Goal: Task Accomplishment & Management: Complete application form

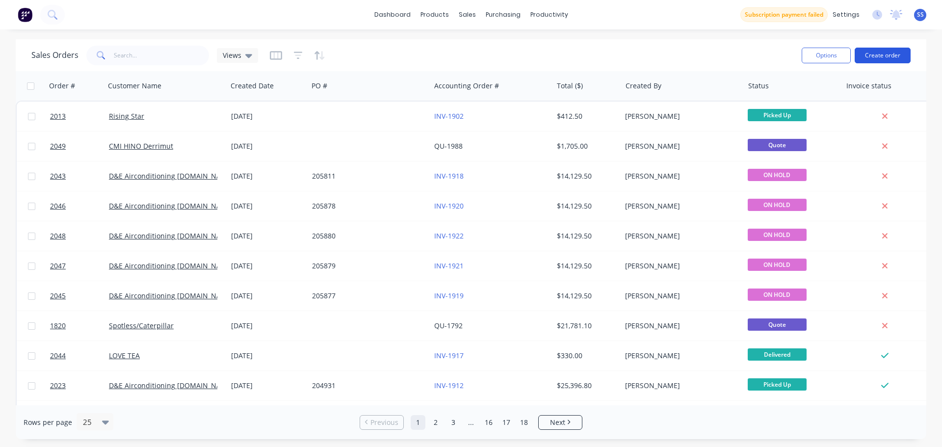
click at [868, 57] on button "Create order" at bounding box center [882, 56] width 56 height 16
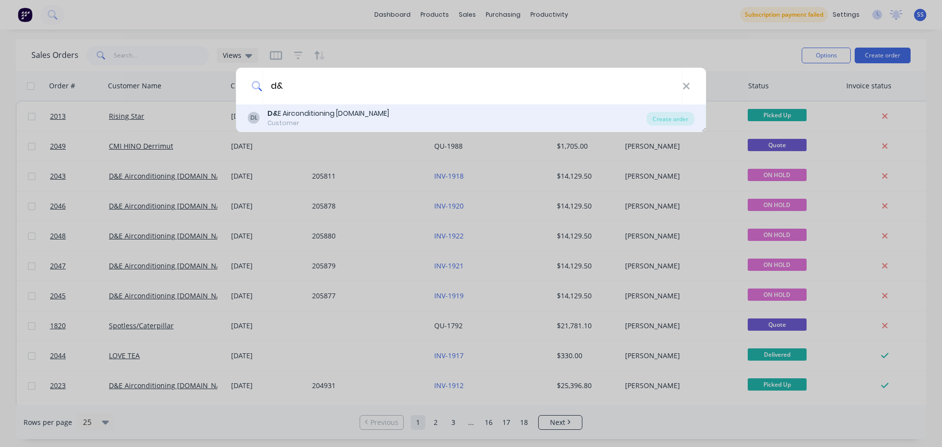
type input "d&"
click at [436, 117] on div "DL D& E Airconditioning [DOMAIN_NAME] Customer" at bounding box center [447, 117] width 399 height 19
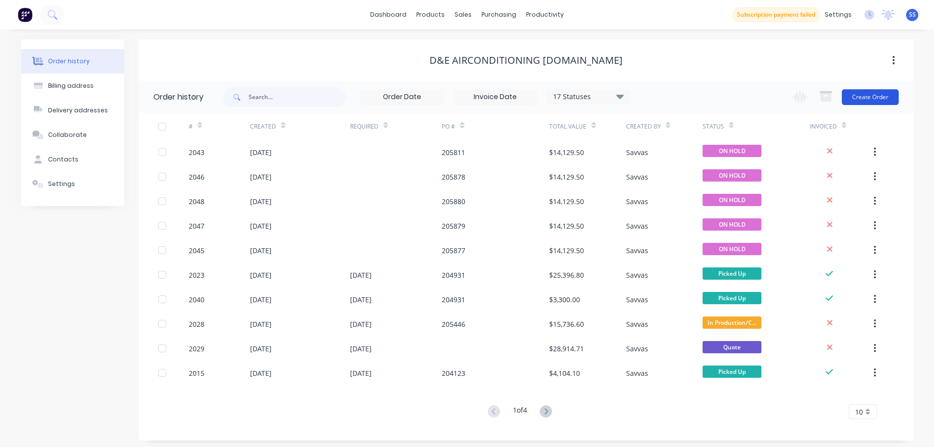
click at [886, 102] on button "Create Order" at bounding box center [870, 97] width 57 height 16
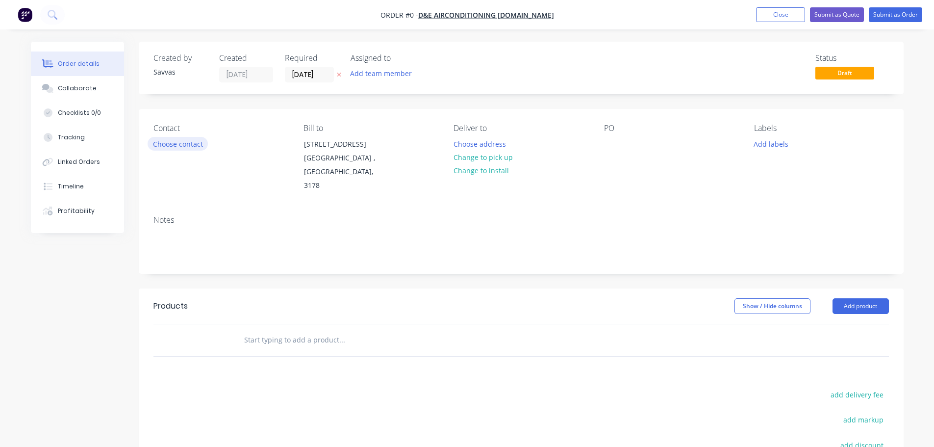
click at [161, 147] on button "Choose contact" at bounding box center [178, 143] width 60 height 13
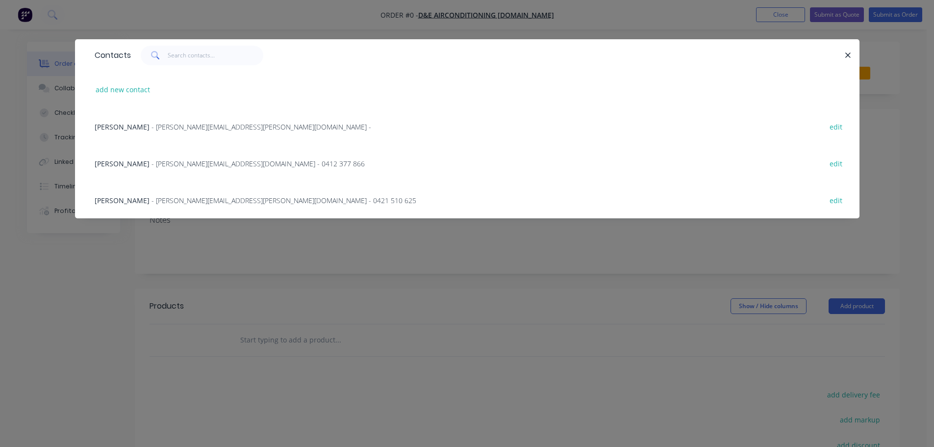
click at [348, 167] on div "Rohan Young - [EMAIL_ADDRESS][PERSON_NAME][DOMAIN_NAME] - 0412 377 866 edit" at bounding box center [467, 163] width 755 height 37
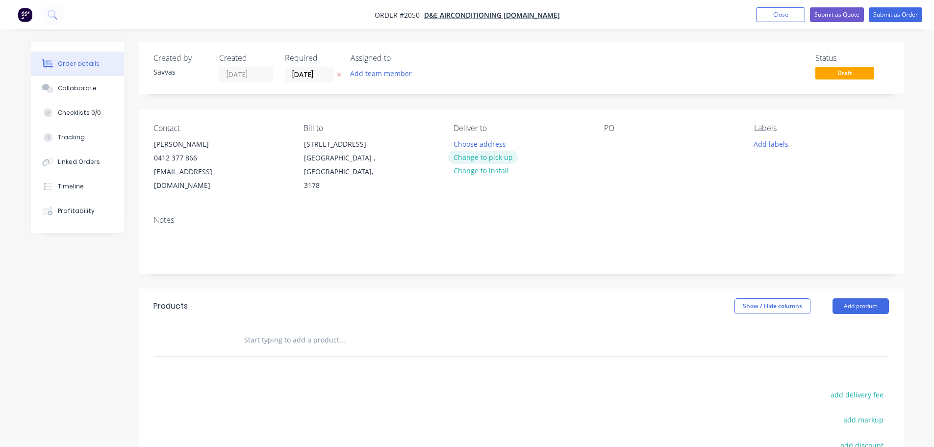
click at [477, 158] on button "Change to pick up" at bounding box center [483, 157] width 70 height 13
click at [337, 77] on icon "button" at bounding box center [339, 75] width 4 height 6
click at [842, 303] on button "Add product" at bounding box center [861, 306] width 56 height 16
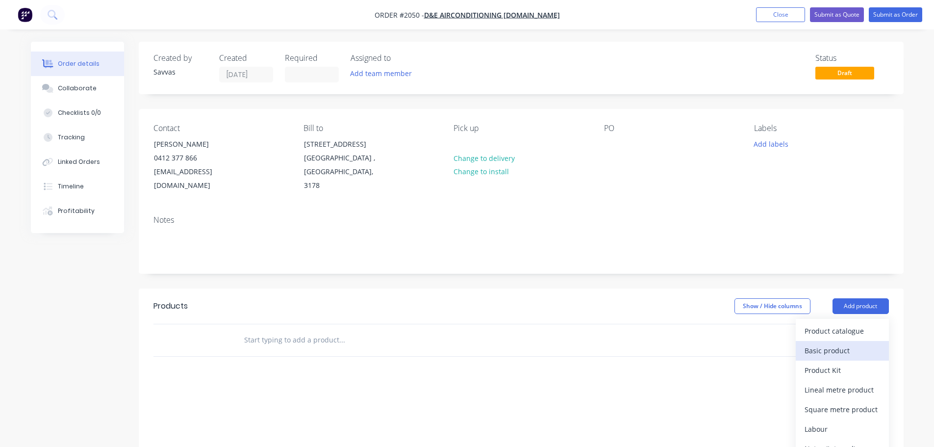
click at [831, 346] on div "Basic product" at bounding box center [843, 350] width 76 height 14
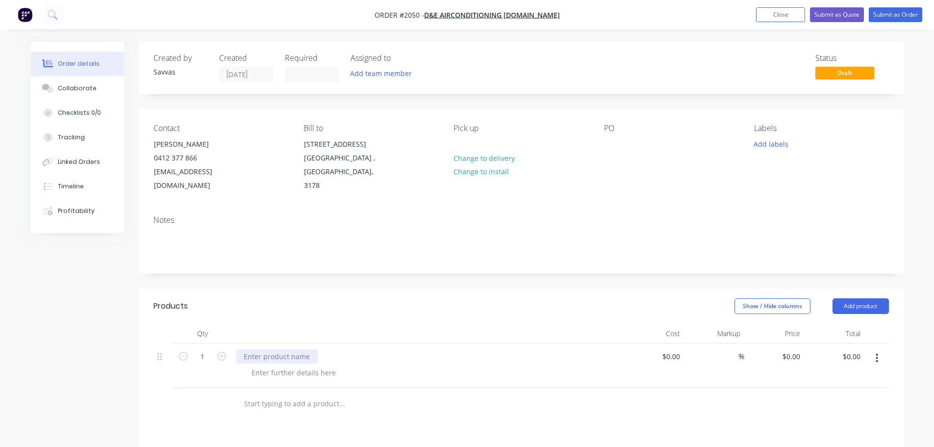
drag, startPoint x: 306, startPoint y: 347, endPoint x: 300, endPoint y: 356, distance: 10.3
click at [302, 350] on div at bounding box center [428, 365] width 392 height 45
click at [299, 357] on div at bounding box center [277, 356] width 82 height 14
click at [297, 358] on div at bounding box center [277, 356] width 82 height 14
click at [281, 370] on div at bounding box center [294, 372] width 100 height 14
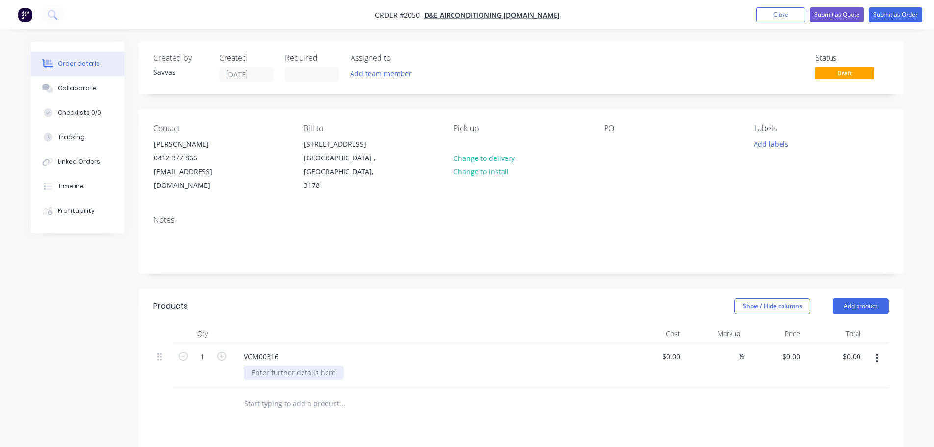
click at [315, 377] on div at bounding box center [294, 372] width 100 height 14
click at [278, 358] on div "VGM00316" at bounding box center [261, 356] width 51 height 14
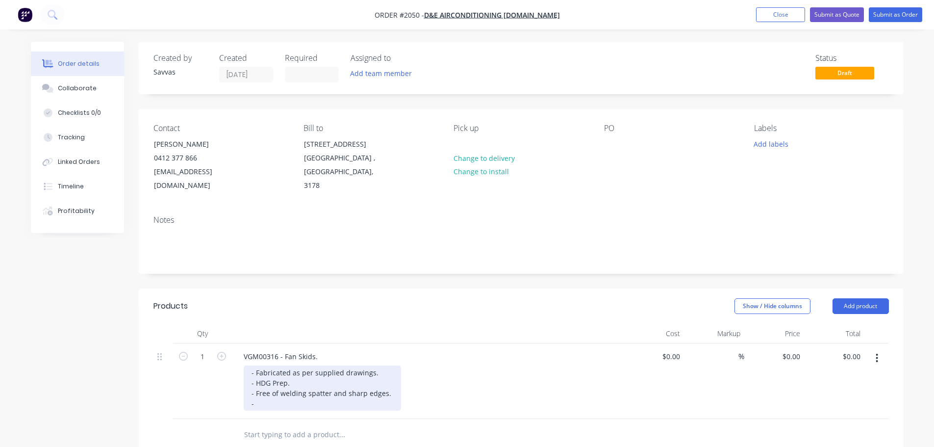
click at [322, 410] on div "VGM00316 - Fan Skids. - Fabricated as per supplied drawings. - HDG Prep. - Free…" at bounding box center [428, 381] width 392 height 76
click at [318, 404] on div "- Fabricated as per supplied drawings. - HDG Prep. - Free of welding spatter an…" at bounding box center [322, 387] width 157 height 45
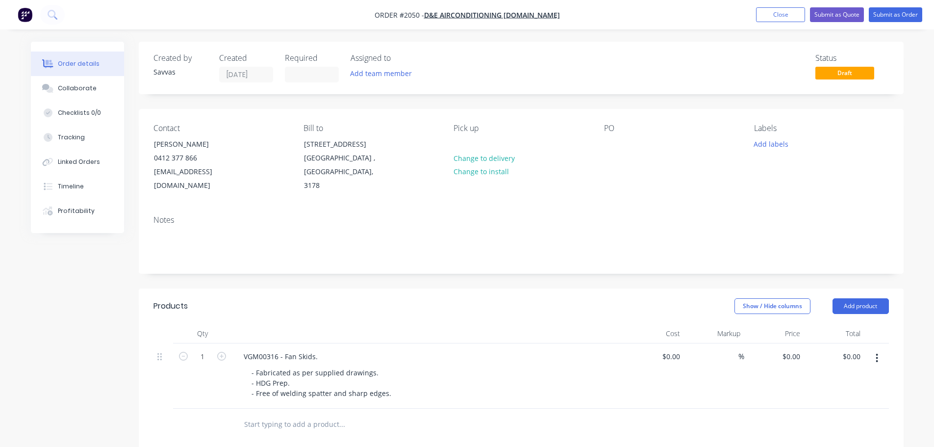
click at [293, 316] on header "Products Show / Hide columns Add product" at bounding box center [521, 305] width 765 height 35
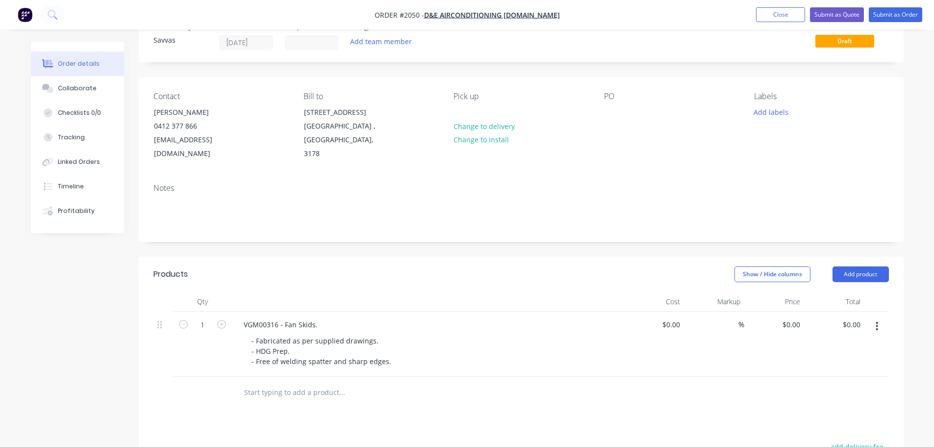
scroll to position [49, 0]
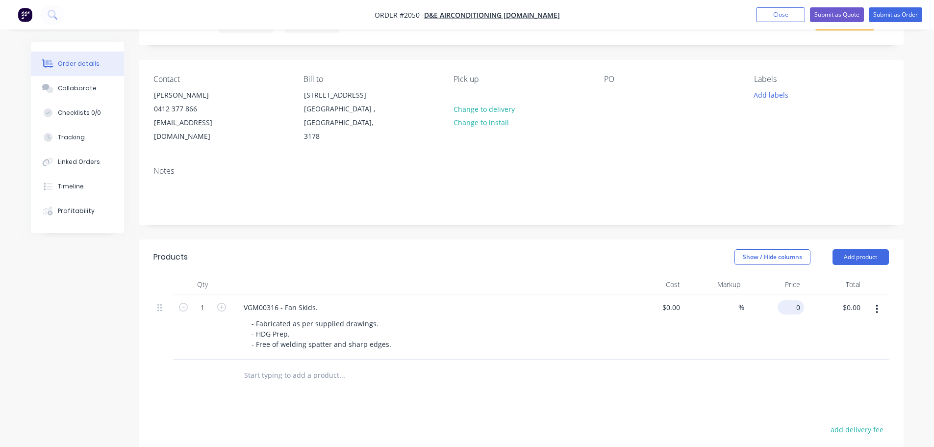
click at [802, 306] on input "0" at bounding box center [793, 307] width 23 height 14
type input "$4,800.00"
click at [672, 262] on div "Show / Hide columns Add product" at bounding box center [598, 257] width 579 height 16
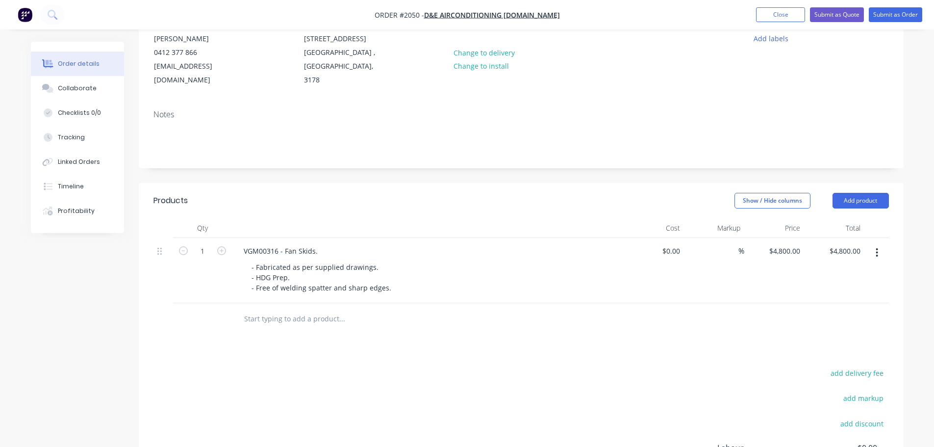
scroll to position [244, 0]
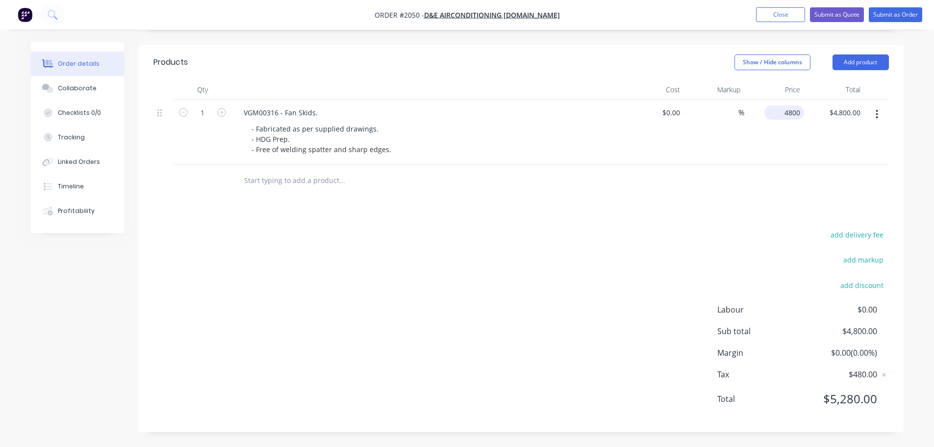
click at [781, 112] on div "4800 $4,800.00" at bounding box center [785, 112] width 40 height 14
type input "$4,140.00"
click at [604, 73] on header "Products Show / Hide columns Add product" at bounding box center [521, 62] width 765 height 35
click at [841, 17] on button "Submit as Quote" at bounding box center [837, 14] width 54 height 15
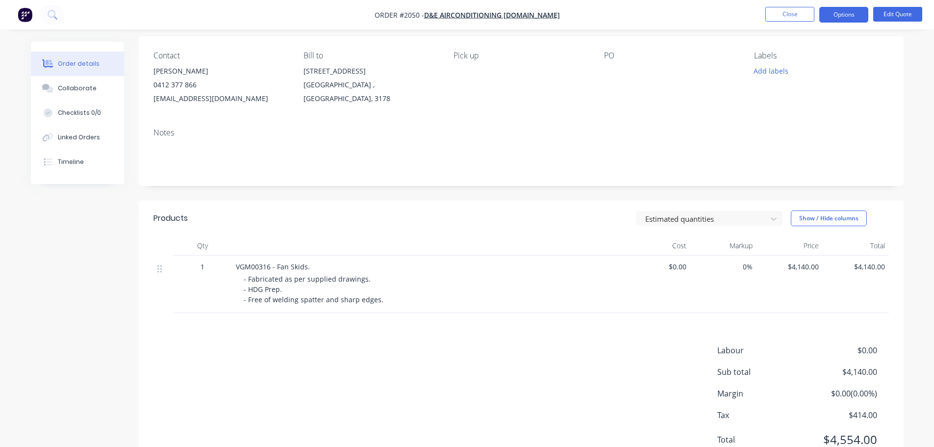
scroll to position [0, 0]
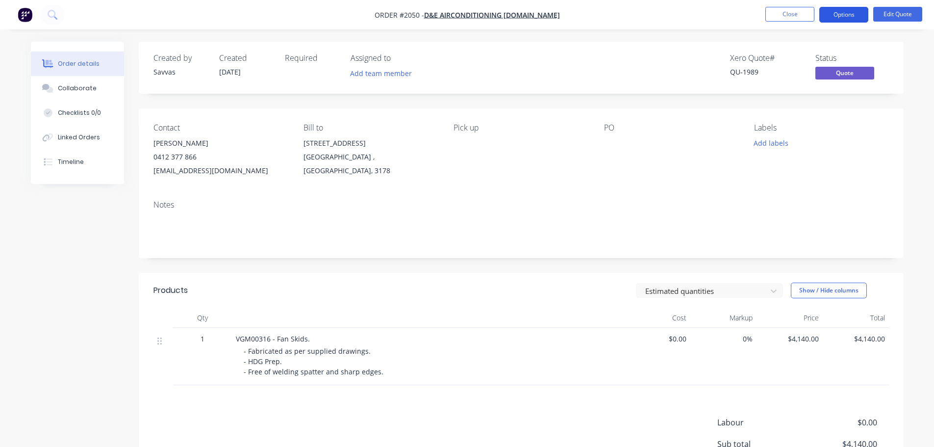
click at [828, 17] on button "Options" at bounding box center [843, 15] width 49 height 16
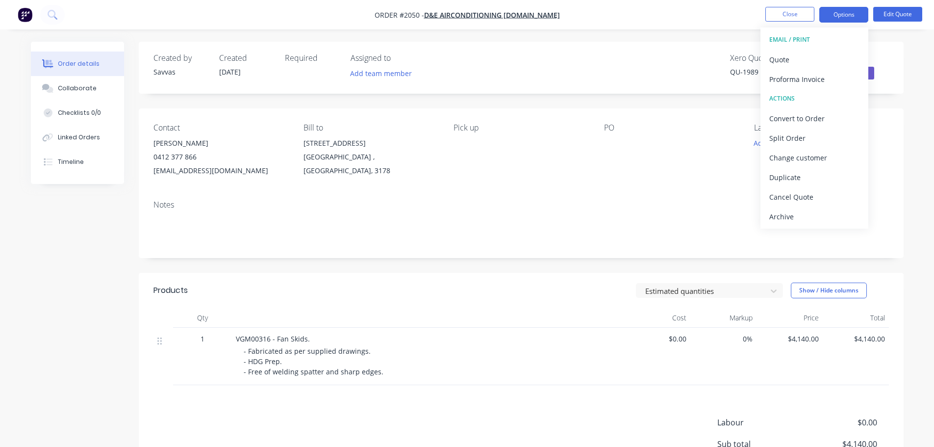
click at [808, 49] on button "EMAIL / PRINT" at bounding box center [815, 40] width 108 height 20
click at [808, 56] on div "Quote" at bounding box center [814, 59] width 90 height 14
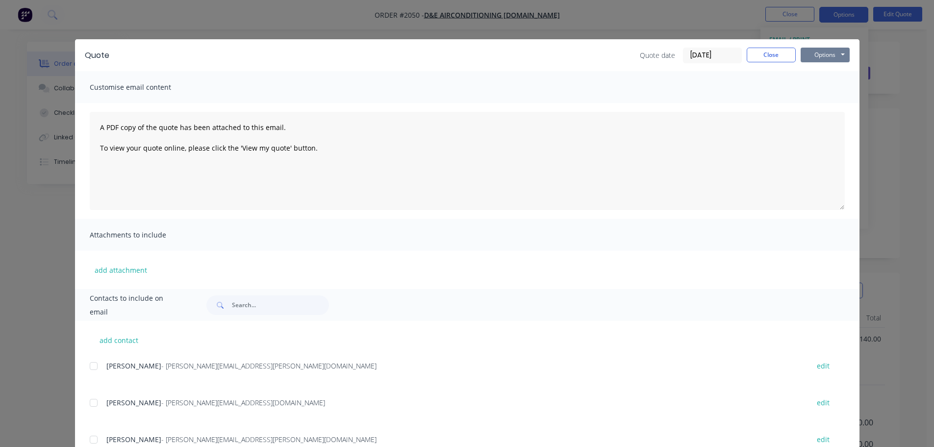
click at [812, 55] on button "Options" at bounding box center [825, 55] width 49 height 15
click at [818, 87] on button "Print" at bounding box center [832, 88] width 63 height 16
click at [764, 59] on button "Close" at bounding box center [771, 55] width 49 height 15
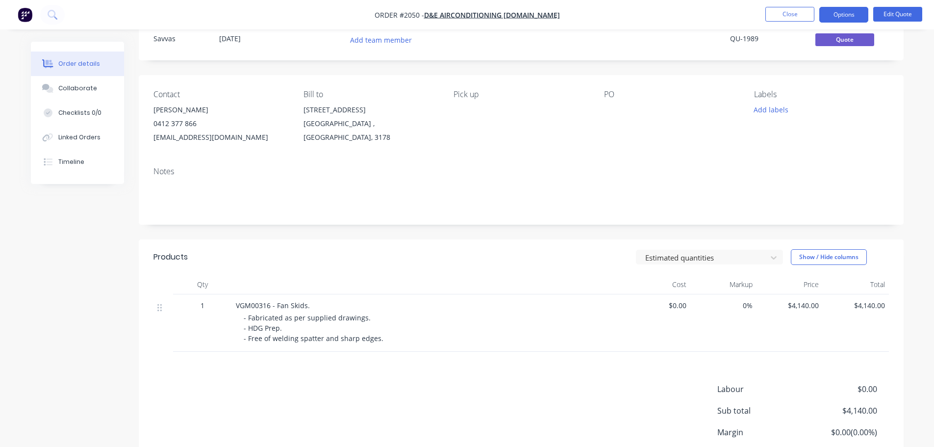
scroll to position [98, 0]
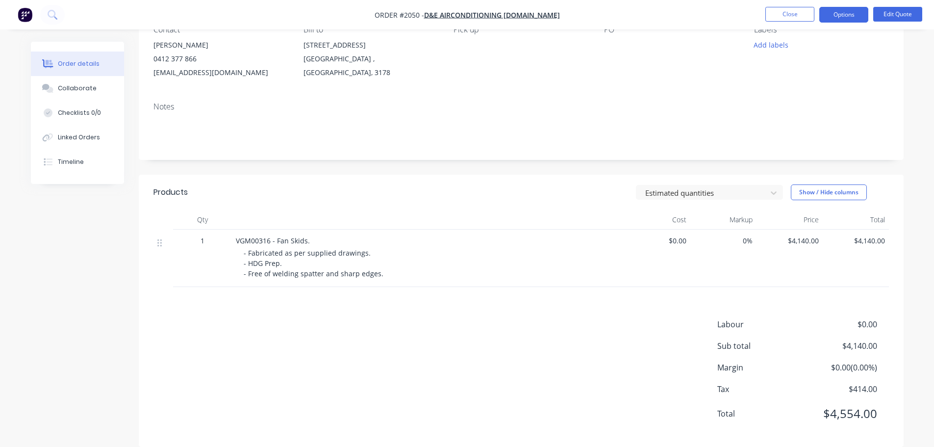
click at [811, 247] on div "$4,140.00" at bounding box center [790, 258] width 66 height 57
click at [807, 244] on span "$4,140.00" at bounding box center [790, 240] width 58 height 10
click at [807, 243] on span "$4,140.00" at bounding box center [790, 240] width 58 height 10
click at [890, 24] on nav "Order #2050 - D&E Airconditioning [DOMAIN_NAME] Close Options Edit Quote" at bounding box center [467, 14] width 934 height 29
click at [889, 15] on button "Edit Quote" at bounding box center [897, 14] width 49 height 15
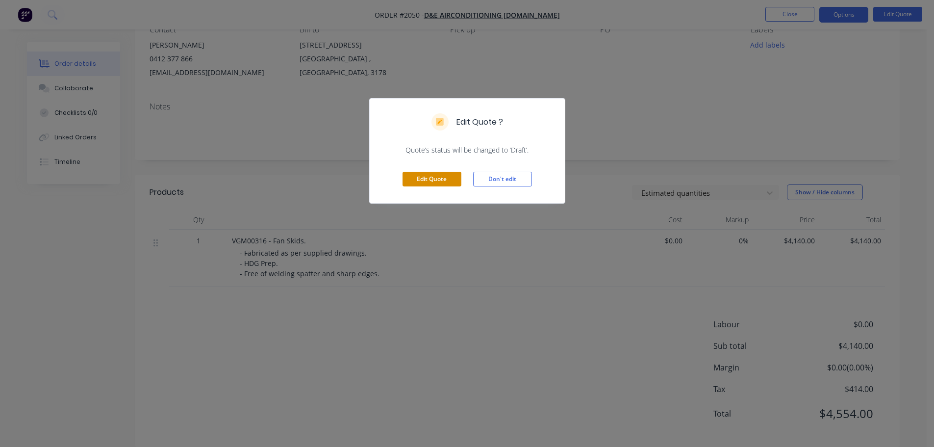
click at [424, 185] on button "Edit Quote" at bounding box center [432, 179] width 59 height 15
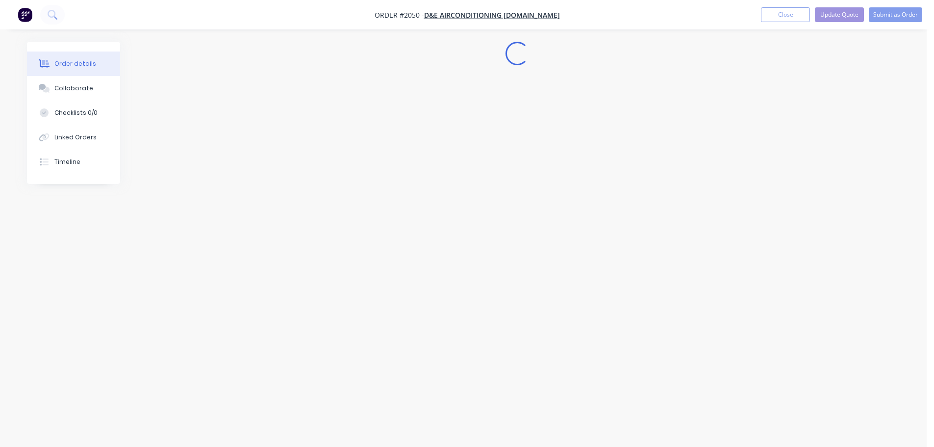
scroll to position [0, 0]
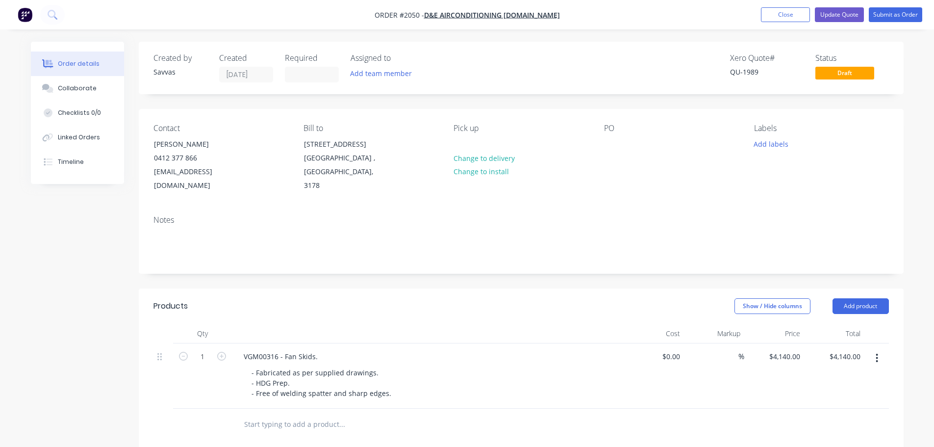
click at [791, 348] on div "$4,140.00 $4,140.00" at bounding box center [774, 375] width 60 height 65
click at [789, 349] on input "4140" at bounding box center [786, 356] width 36 height 14
type input "$4,300.00"
click at [596, 315] on header "Products Show / Hide columns Add product" at bounding box center [521, 305] width 765 height 35
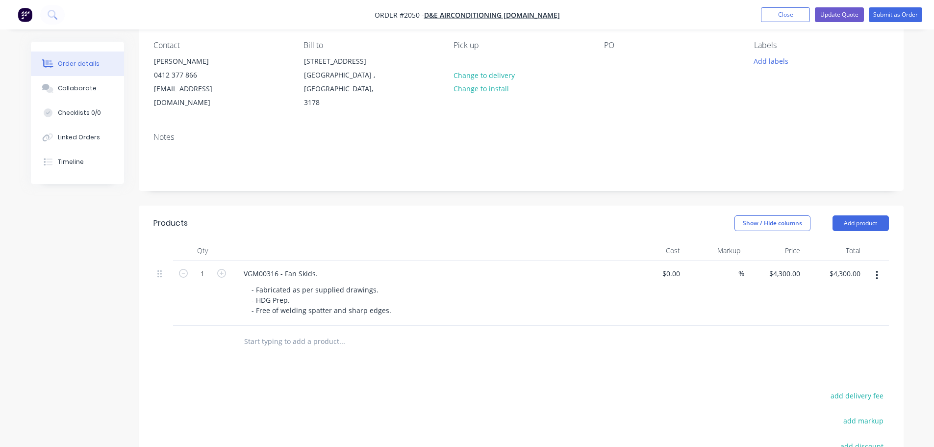
scroll to position [147, 0]
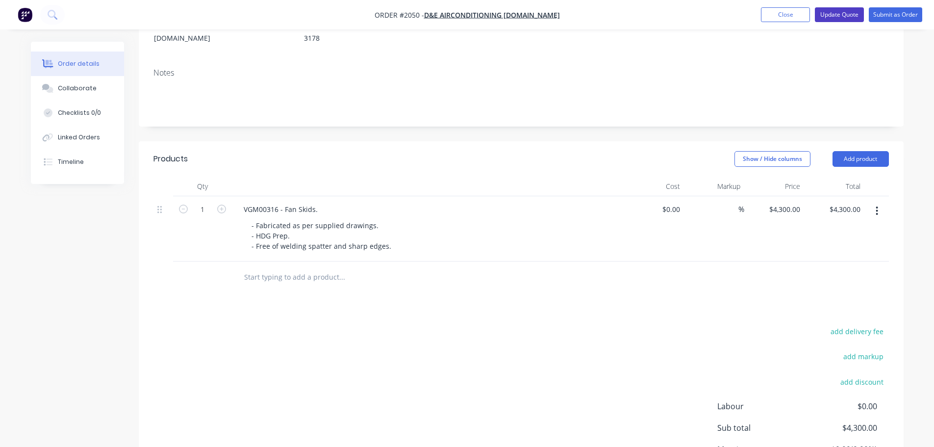
click at [848, 17] on button "Update Quote" at bounding box center [839, 14] width 49 height 15
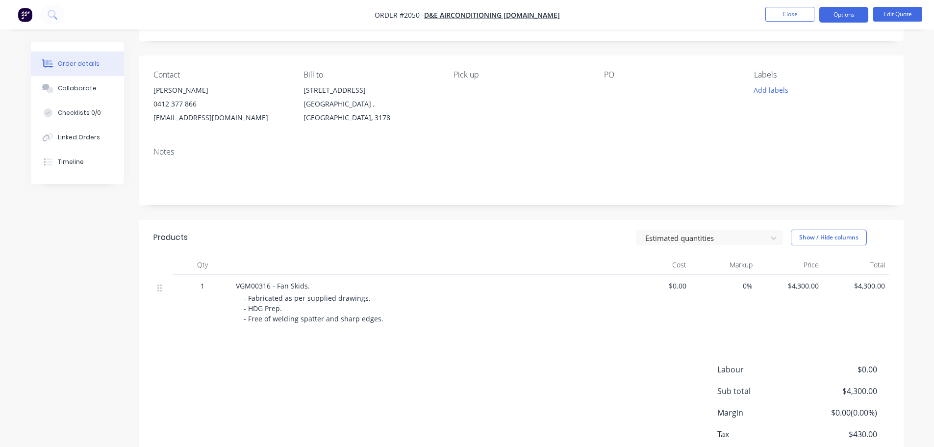
scroll to position [113, 0]
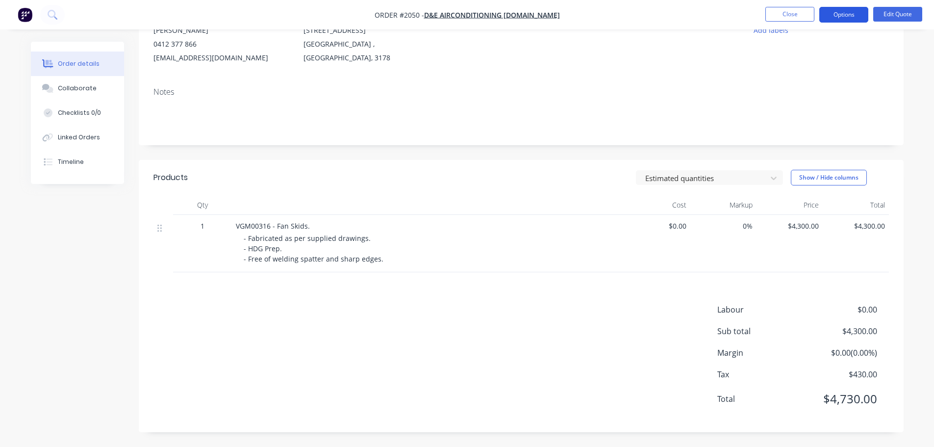
click at [839, 15] on button "Options" at bounding box center [843, 15] width 49 height 16
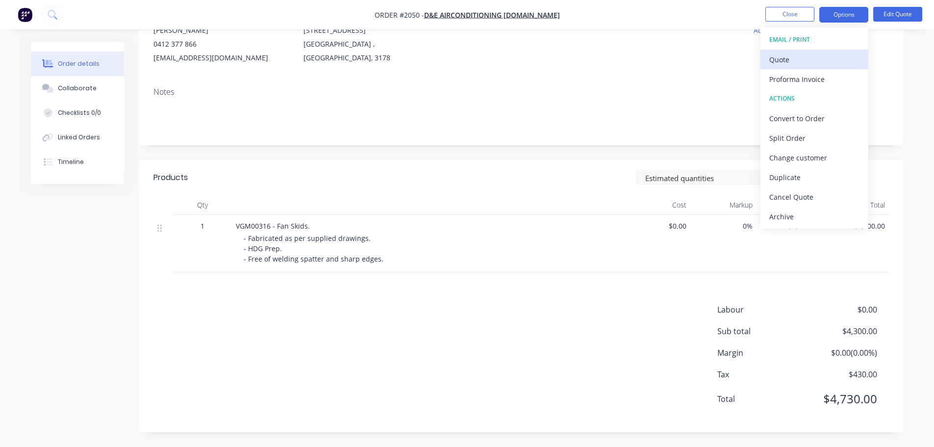
click at [811, 54] on div "Quote" at bounding box center [814, 59] width 90 height 14
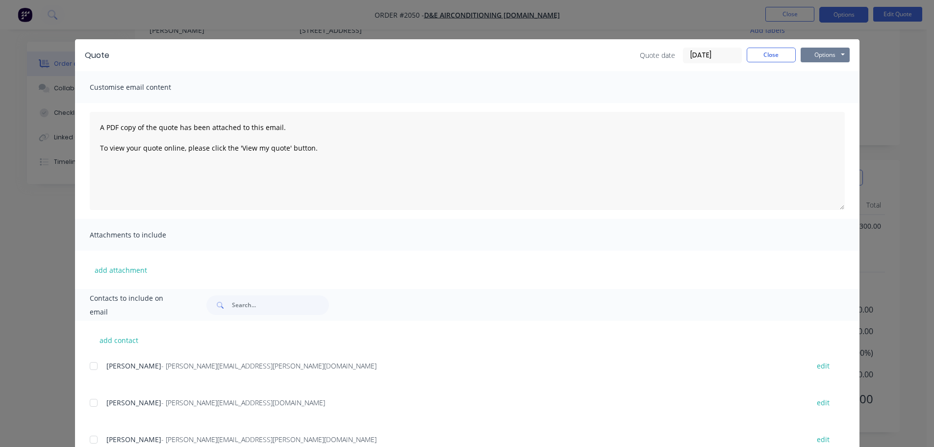
click at [811, 48] on button "Options" at bounding box center [825, 55] width 49 height 15
click at [820, 87] on button "Print" at bounding box center [832, 88] width 63 height 16
click at [769, 50] on button "Close" at bounding box center [771, 55] width 49 height 15
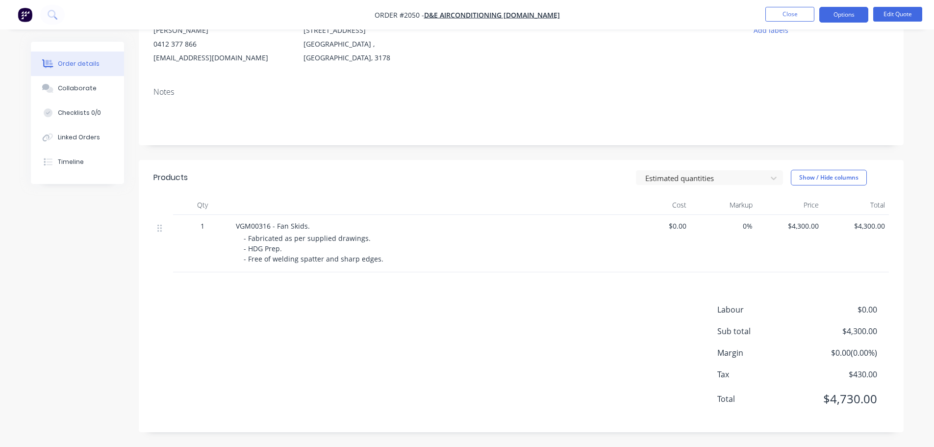
drag, startPoint x: 762, startPoint y: 11, endPoint x: 775, endPoint y: 9, distance: 12.9
click at [764, 11] on ul "Close Options Edit Quote" at bounding box center [844, 15] width 180 height 16
click at [775, 9] on button "Close" at bounding box center [790, 14] width 49 height 15
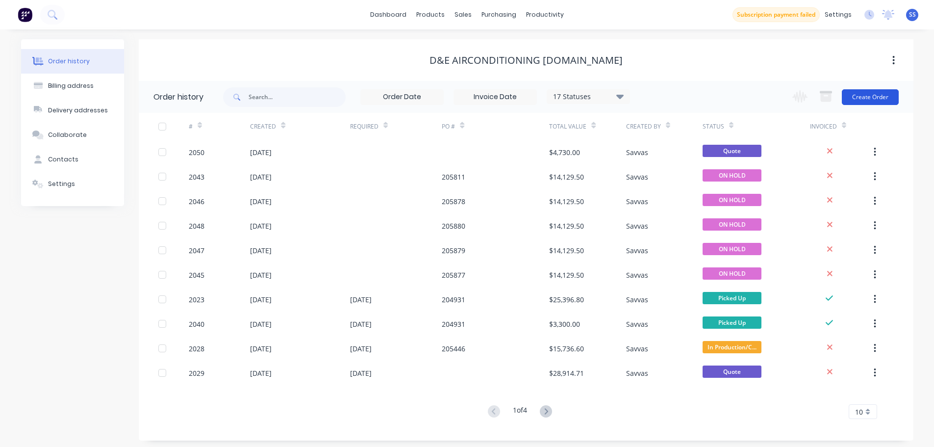
click at [887, 94] on button "Create Order" at bounding box center [870, 97] width 57 height 16
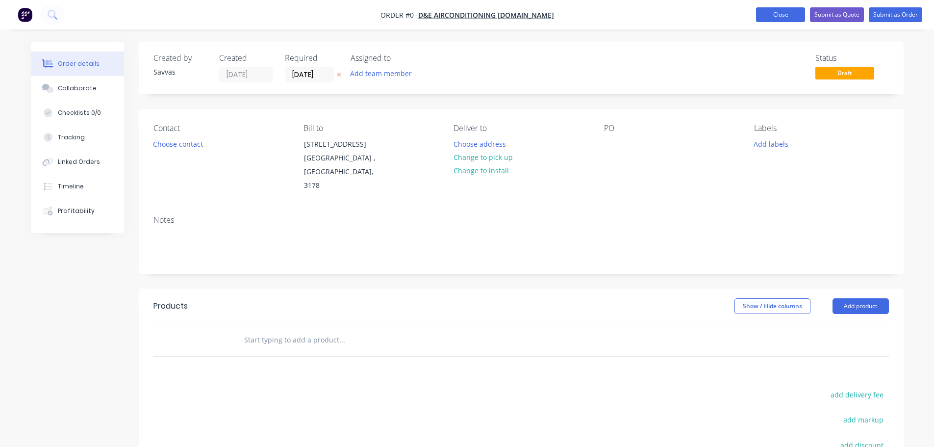
click at [777, 16] on button "Close" at bounding box center [780, 14] width 49 height 15
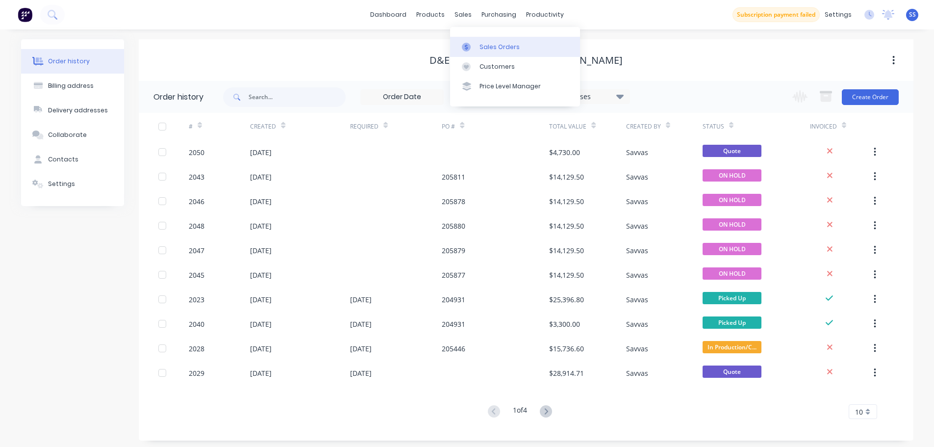
click at [481, 43] on div "Sales Orders" at bounding box center [500, 47] width 40 height 9
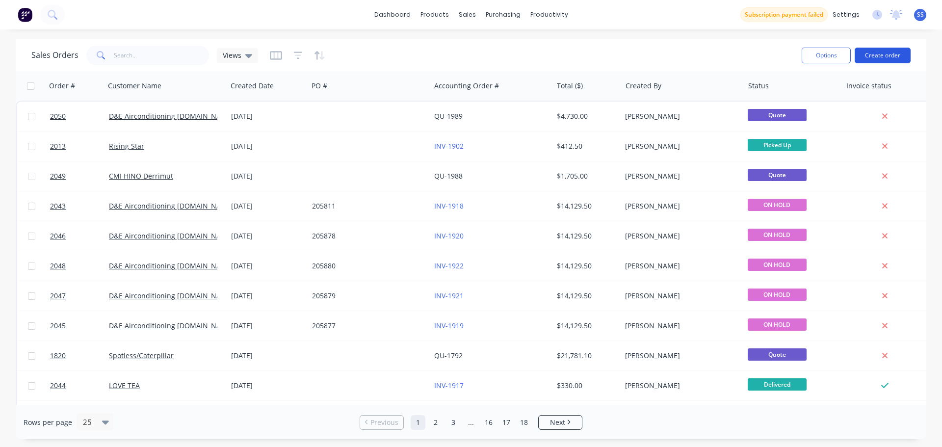
click at [877, 53] on button "Create order" at bounding box center [882, 56] width 56 height 16
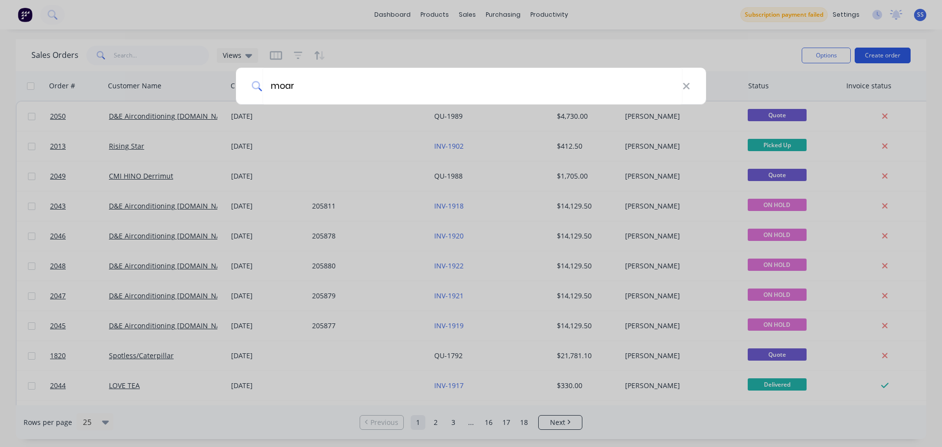
type input "moar"
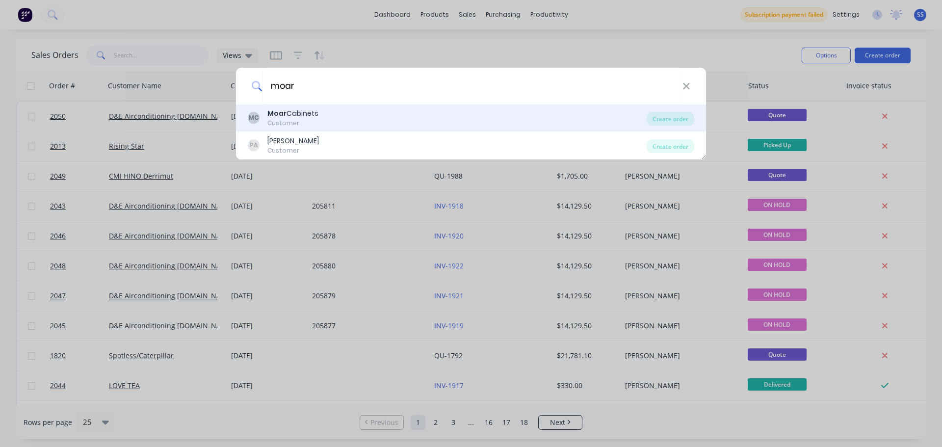
click at [477, 113] on div "MC Moar Cabinets Customer" at bounding box center [447, 117] width 399 height 19
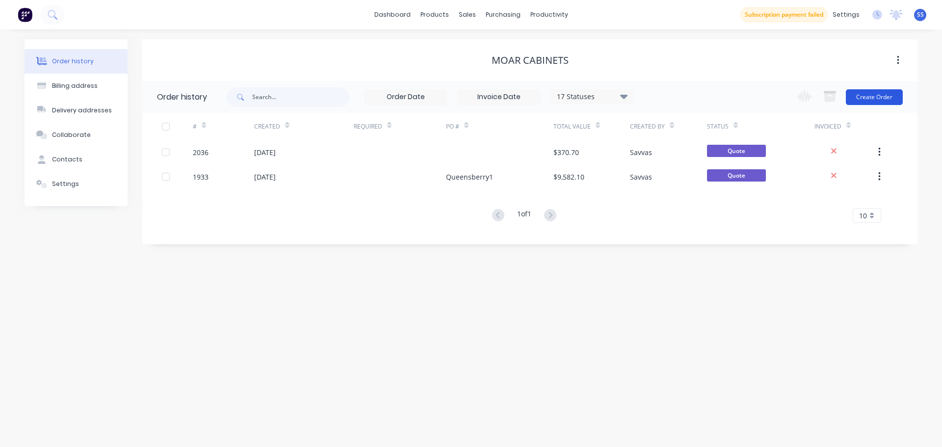
click at [883, 99] on button "Create Order" at bounding box center [873, 97] width 57 height 16
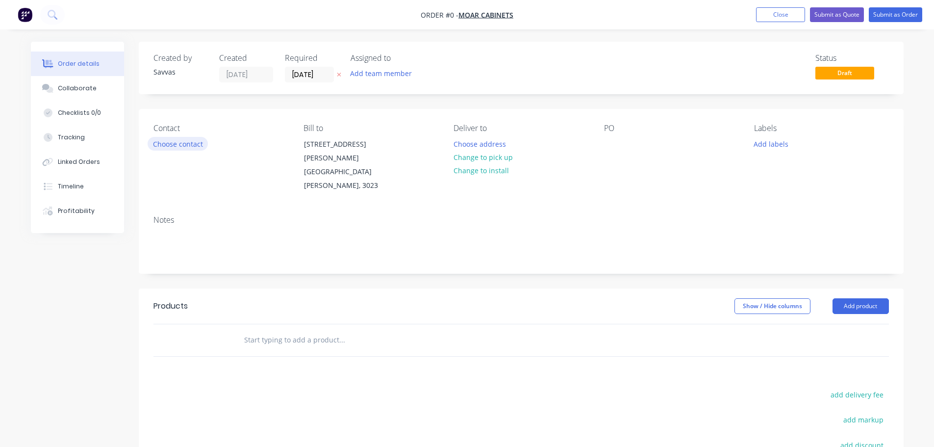
click at [196, 142] on button "Choose contact" at bounding box center [178, 143] width 60 height 13
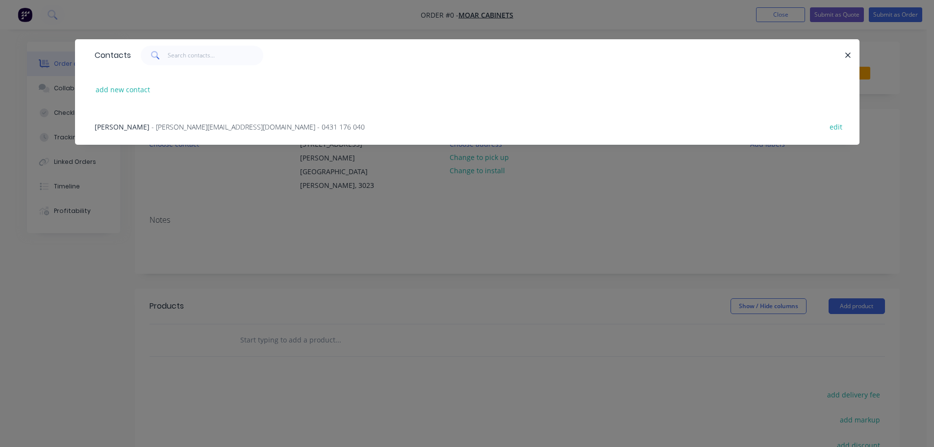
click at [198, 140] on div "Paul Amato - [EMAIL_ADDRESS][DOMAIN_NAME] - 0431 176 040 edit" at bounding box center [467, 126] width 755 height 37
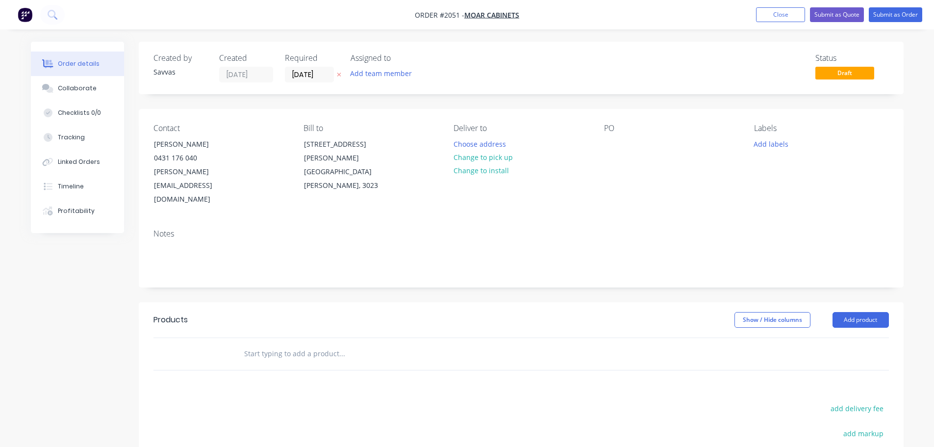
click at [338, 74] on icon "button" at bounding box center [339, 75] width 4 height 4
click at [92, 86] on div "Collaborate" at bounding box center [77, 88] width 39 height 9
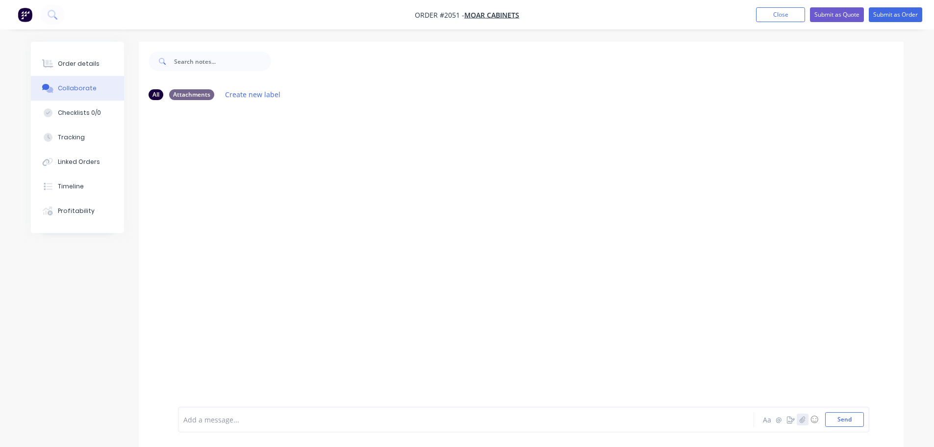
click at [803, 422] on icon "button" at bounding box center [802, 419] width 5 height 6
click at [799, 421] on icon "button" at bounding box center [802, 419] width 6 height 7
click at [862, 422] on button "Send" at bounding box center [844, 419] width 39 height 15
click at [106, 68] on button "Order details" at bounding box center [77, 63] width 93 height 25
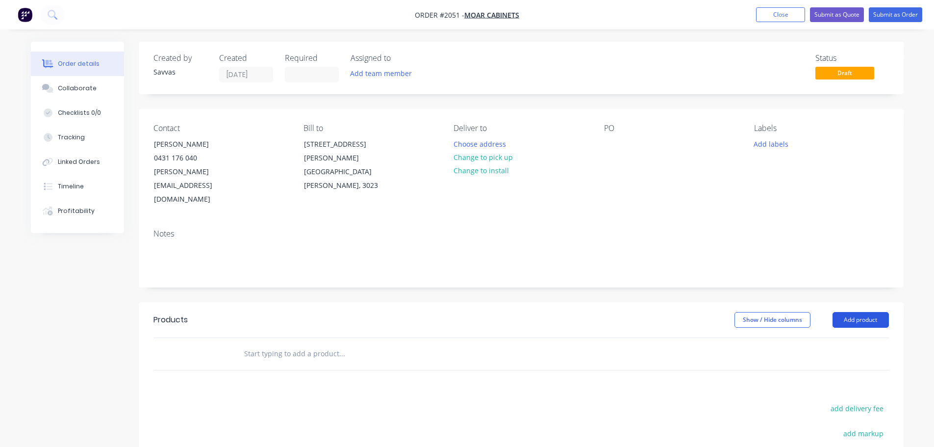
click at [845, 312] on button "Add product" at bounding box center [861, 320] width 56 height 16
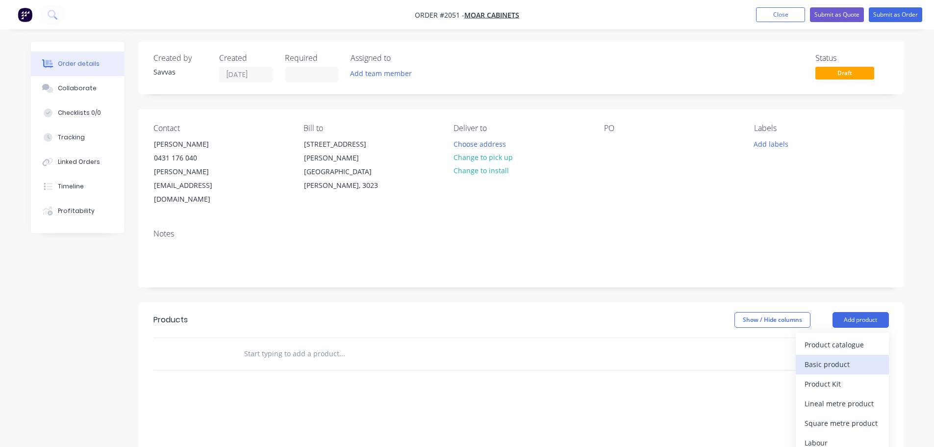
click at [845, 357] on div "Basic product" at bounding box center [843, 364] width 76 height 14
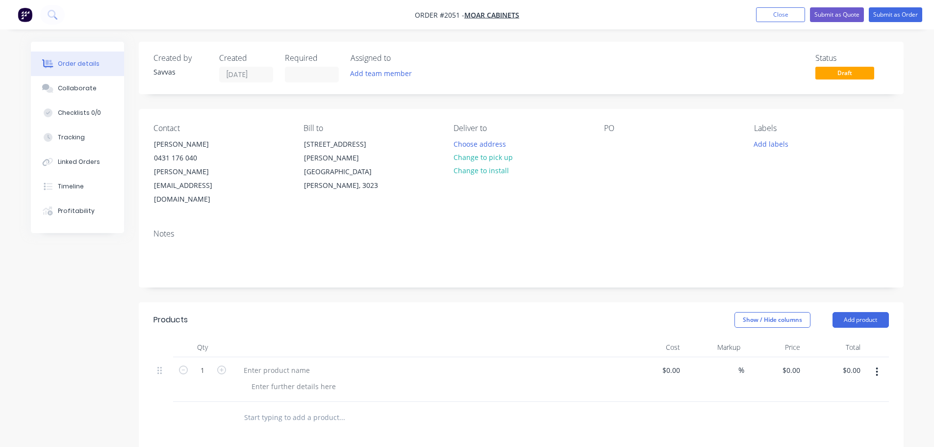
click at [281, 357] on div at bounding box center [428, 379] width 392 height 45
click at [280, 363] on div at bounding box center [277, 370] width 82 height 14
click at [323, 368] on div "Angle Seat Bracket." at bounding box center [428, 379] width 392 height 45
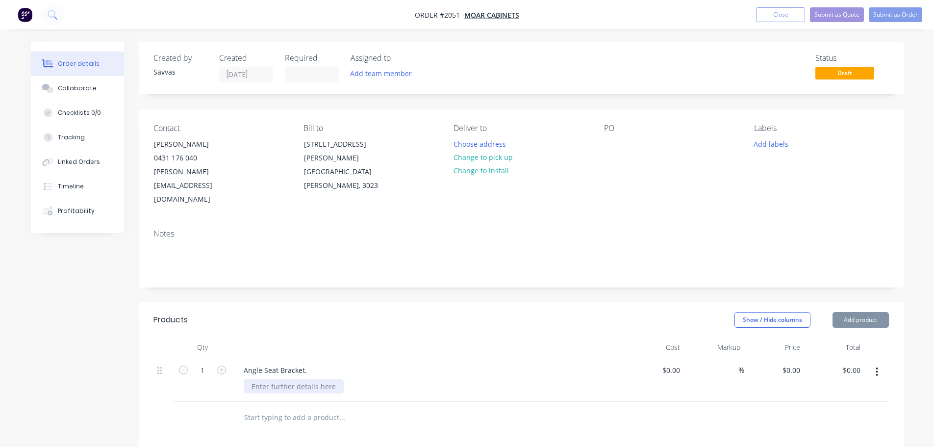
click at [318, 365] on div "Angle Seat Bracket." at bounding box center [428, 379] width 392 height 45
click at [334, 379] on div at bounding box center [294, 386] width 100 height 14
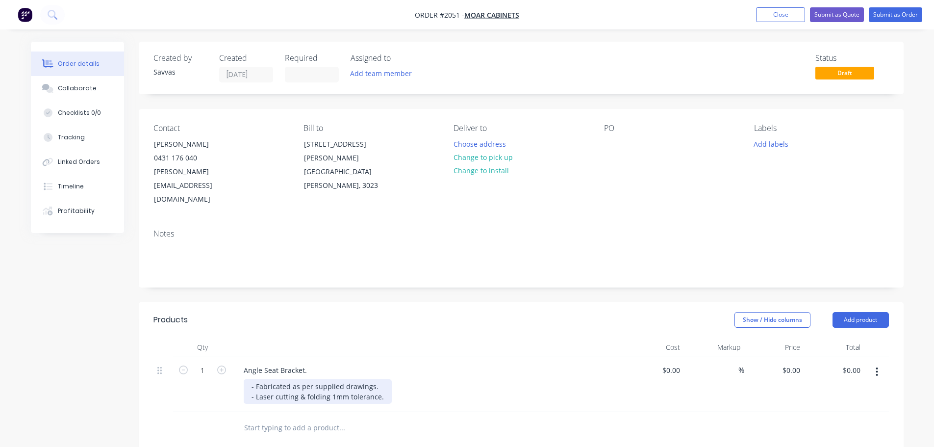
click at [383, 379] on div "- Fabricated as per supplied drawings. - Laser cutting & folding 1mm tolerance." at bounding box center [318, 391] width 148 height 25
click at [604, 422] on div at bounding box center [521, 438] width 736 height 32
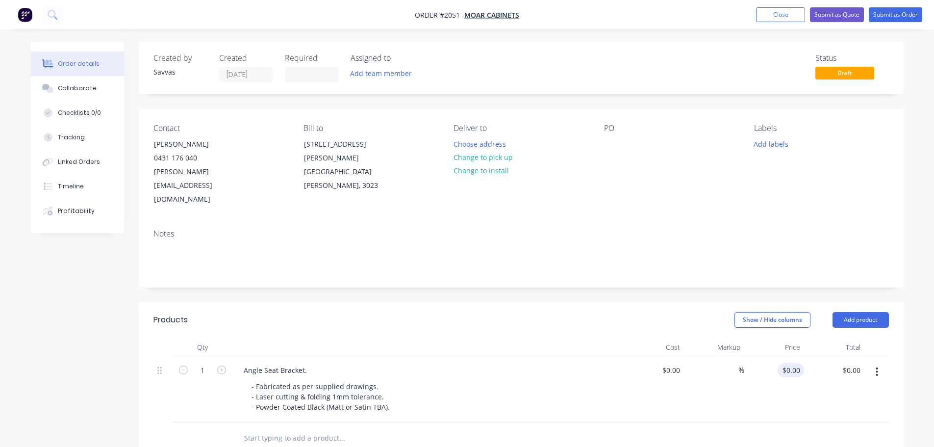
drag, startPoint x: 792, startPoint y: 334, endPoint x: 798, endPoint y: 337, distance: 6.4
click at [793, 357] on div "$0.00 $0.00" at bounding box center [774, 389] width 60 height 65
click at [802, 363] on input "0" at bounding box center [793, 370] width 23 height 14
type input "$160.00"
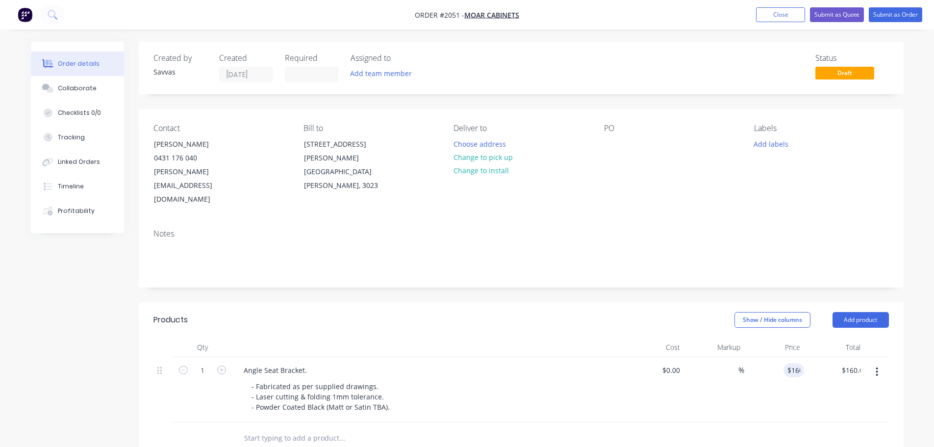
click at [422, 271] on div "Created by Savvas Created [DATE] Required Assigned to Add team member Status Dr…" at bounding box center [521, 366] width 765 height 648
click at [205, 363] on input "1" at bounding box center [203, 370] width 26 height 15
type input "68"
type input "$10,880.00"
click at [269, 337] on div at bounding box center [428, 347] width 392 height 20
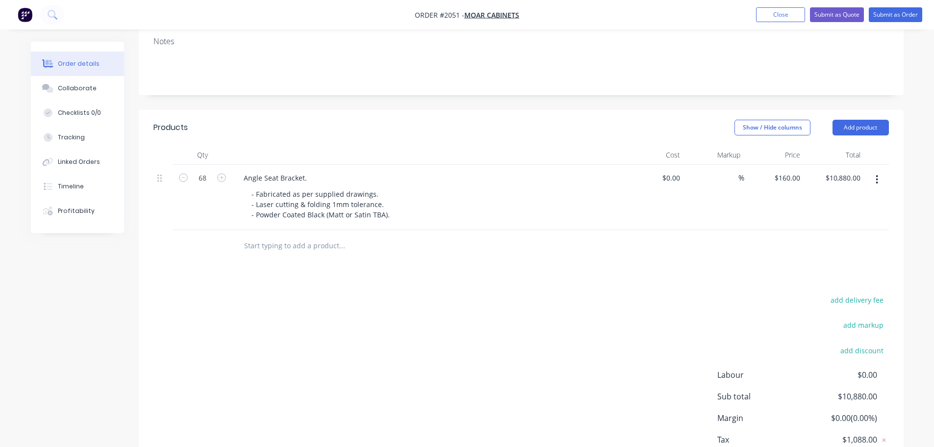
scroll to position [132, 0]
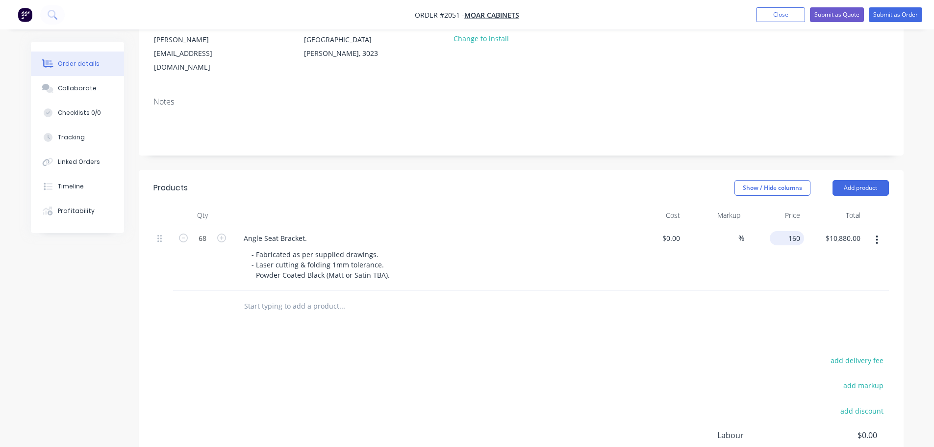
click at [790, 231] on input "160" at bounding box center [789, 238] width 30 height 14
type input "$90.00"
type input "$6,120.00"
click at [577, 205] on div at bounding box center [428, 215] width 392 height 20
click at [793, 231] on input "90" at bounding box center [791, 238] width 26 height 14
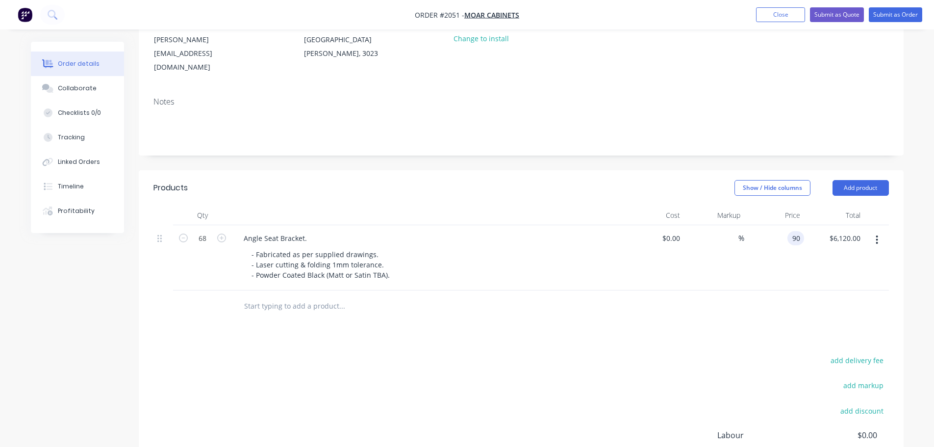
click at [793, 231] on input "90" at bounding box center [798, 238] width 13 height 14
type input "$116.00"
type input "$7,888.00"
click at [667, 354] on div "add delivery fee add markup add discount Labour $0.00 Sub total $6,120.00 Margi…" at bounding box center [521, 448] width 736 height 189
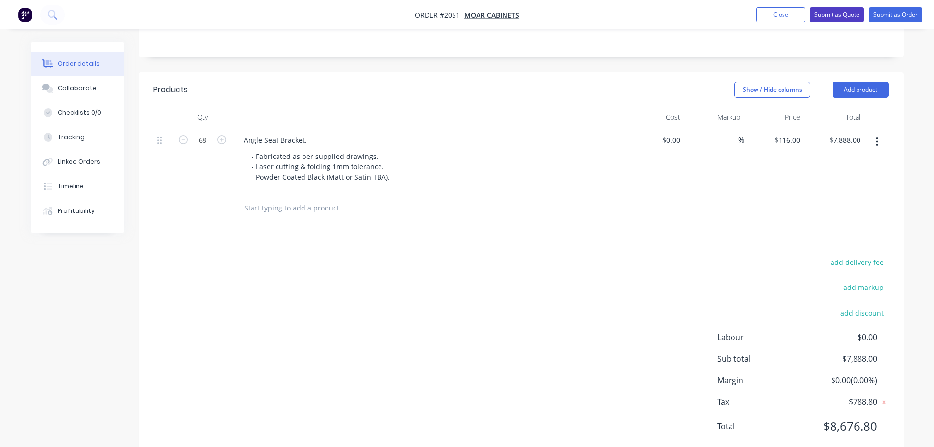
click at [822, 14] on button "Submit as Quote" at bounding box center [837, 14] width 54 height 15
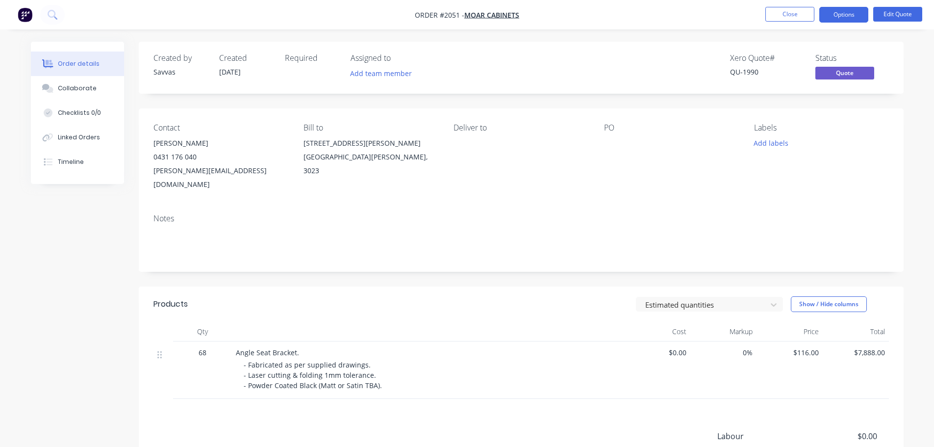
scroll to position [113, 0]
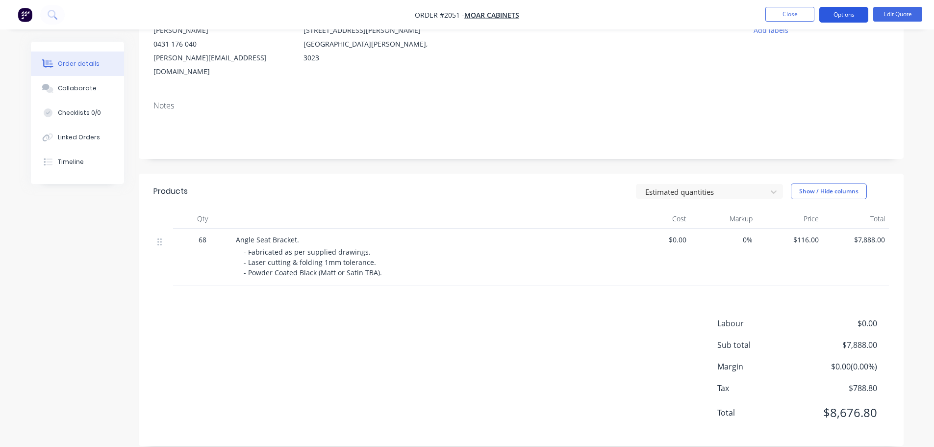
click at [841, 11] on button "Options" at bounding box center [843, 15] width 49 height 16
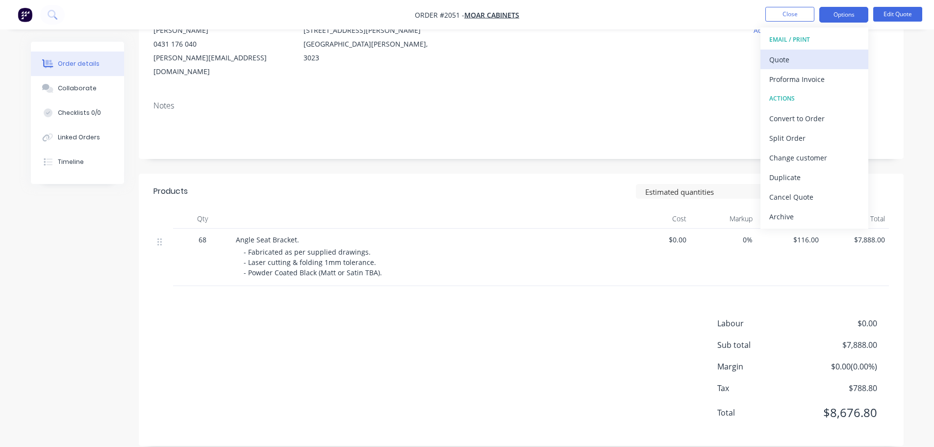
click at [804, 59] on div "Quote" at bounding box center [814, 59] width 90 height 14
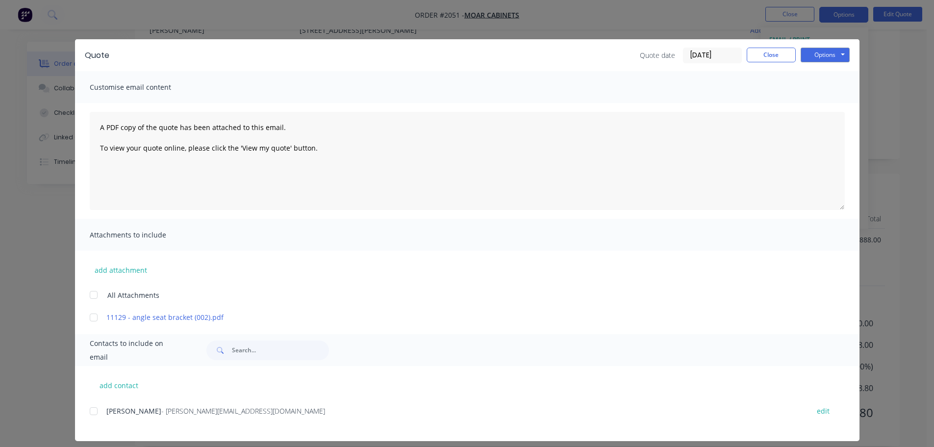
click at [818, 46] on div "Quote Quote date [DATE] Close Options Preview Print Email" at bounding box center [467, 55] width 785 height 32
click at [818, 53] on button "Options" at bounding box center [825, 55] width 49 height 15
click at [825, 83] on button "Print" at bounding box center [832, 88] width 63 height 16
click at [759, 62] on button "Close" at bounding box center [771, 55] width 49 height 15
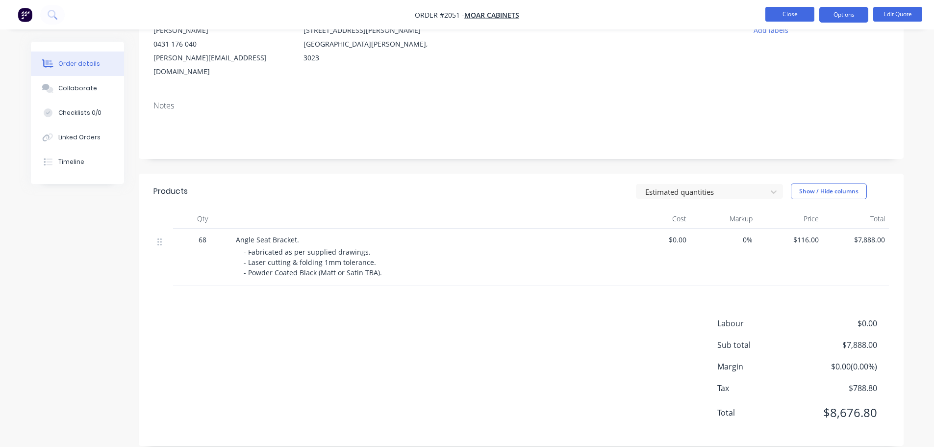
click at [778, 21] on button "Close" at bounding box center [790, 14] width 49 height 15
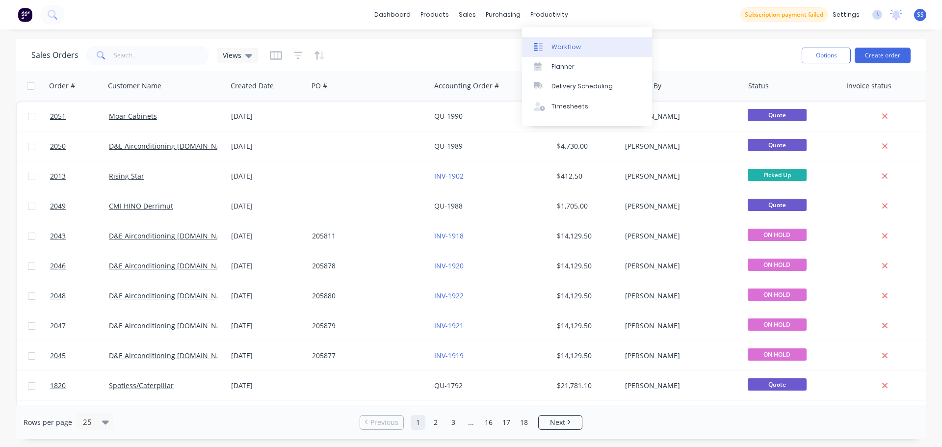
click at [561, 40] on link "Workflow" at bounding box center [587, 47] width 130 height 20
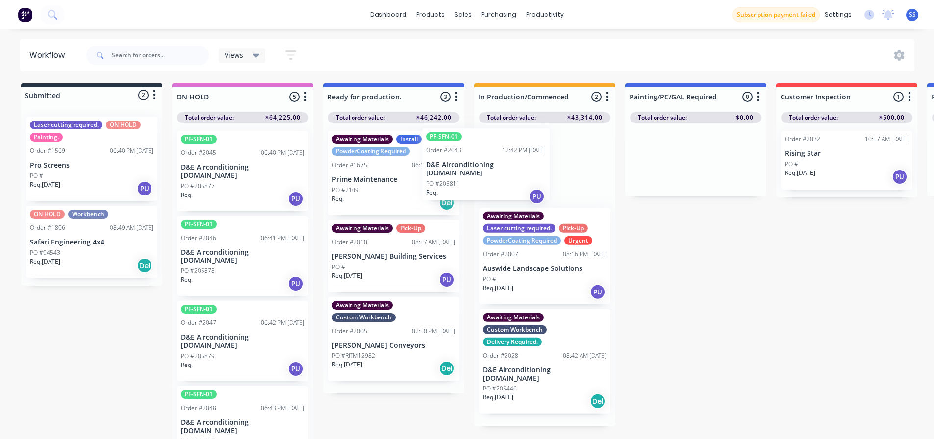
drag, startPoint x: 246, startPoint y: 179, endPoint x: 524, endPoint y: 174, distance: 278.6
click at [524, 174] on div "Submitted 2 Status colour #273444 hex #273444 Save Cancel Summaries Total order…" at bounding box center [882, 263] width 1778 height 361
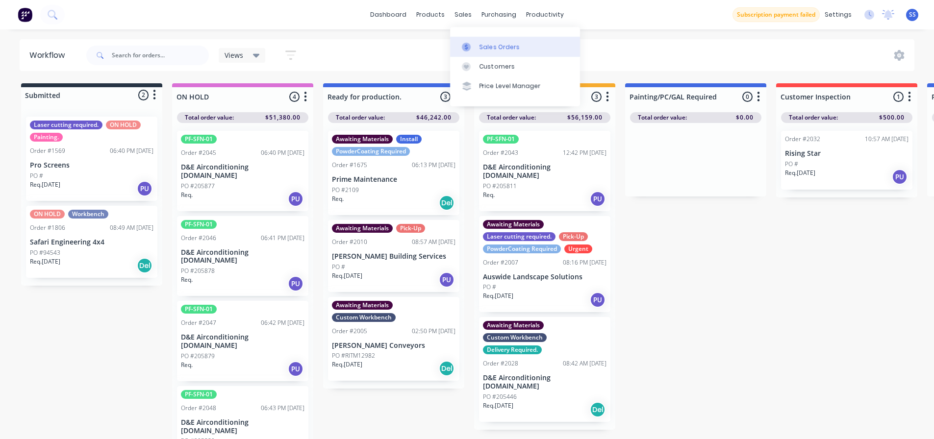
click at [478, 41] on link "Sales Orders" at bounding box center [515, 47] width 130 height 20
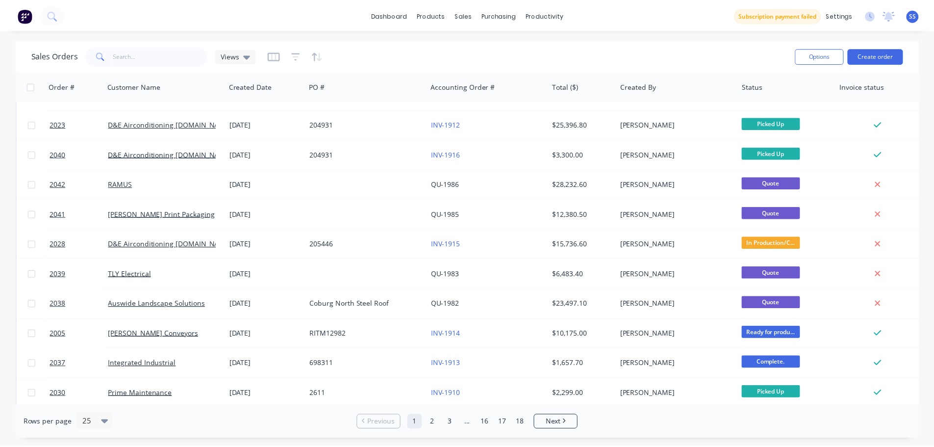
scroll to position [343, 0]
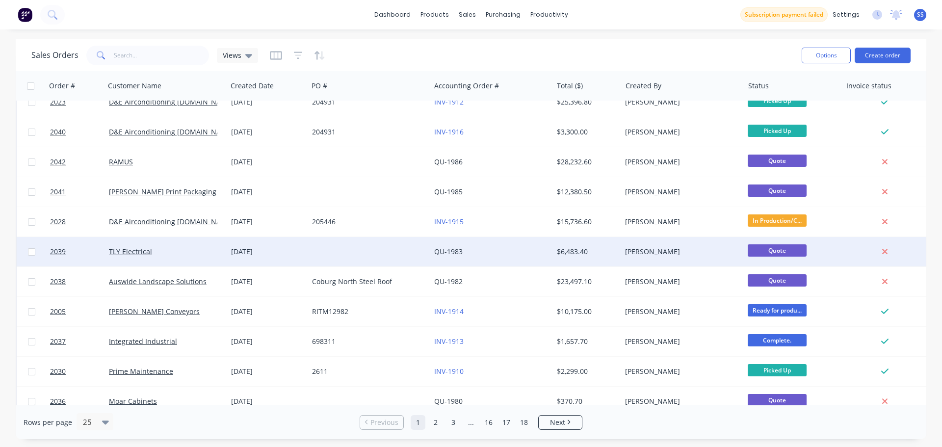
click at [429, 252] on div at bounding box center [369, 251] width 122 height 29
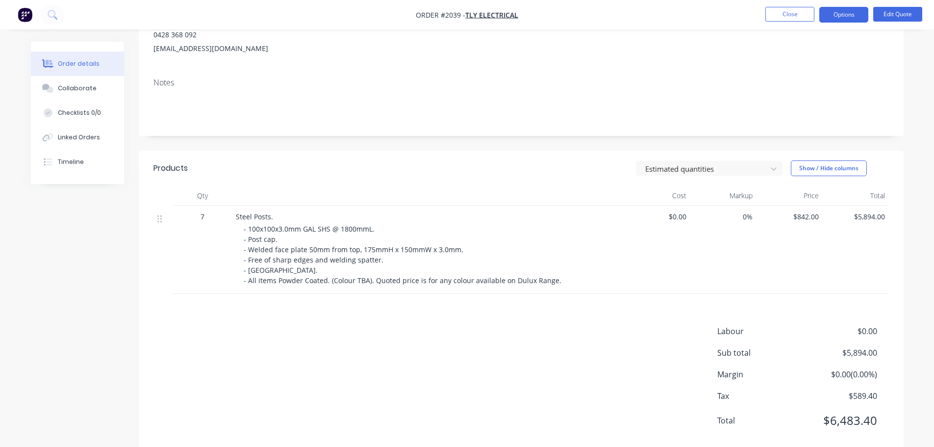
scroll to position [144, 0]
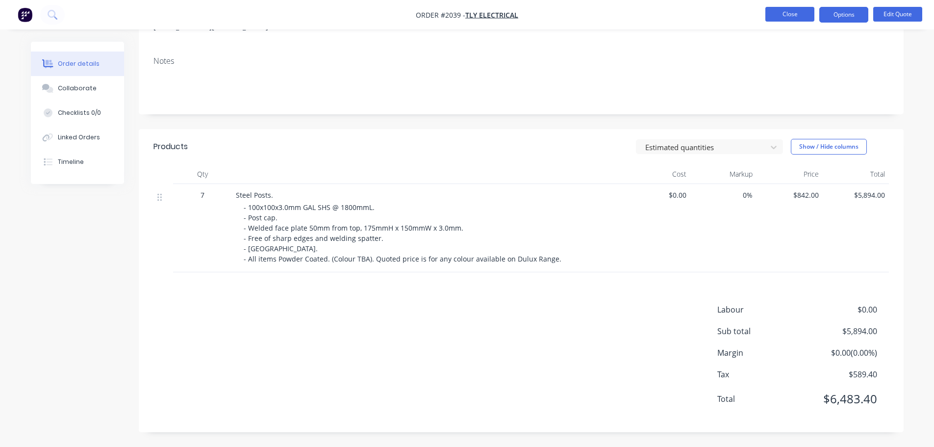
click at [771, 19] on button "Close" at bounding box center [790, 14] width 49 height 15
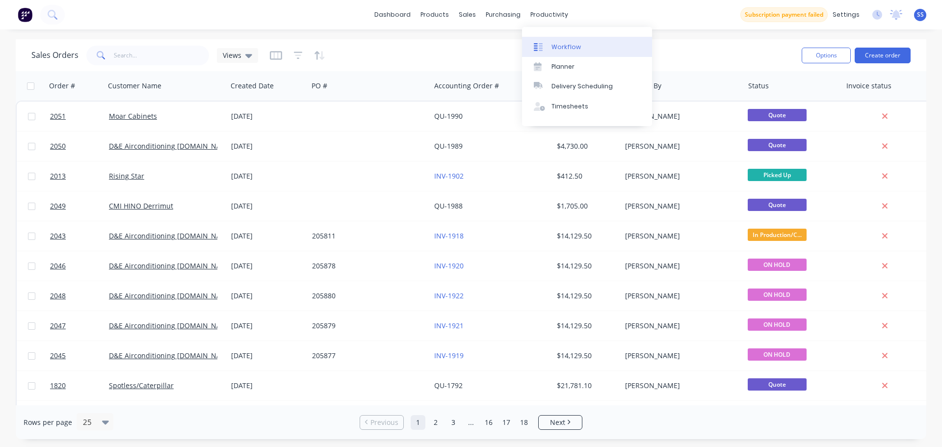
click at [565, 40] on link "Workflow" at bounding box center [587, 47] width 130 height 20
